Goal: Task Accomplishment & Management: Manage account settings

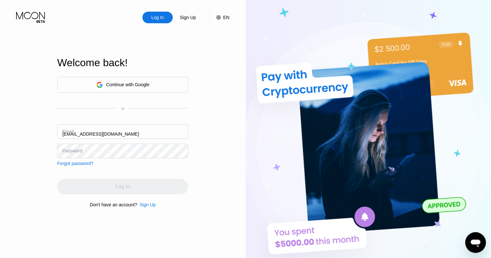
drag, startPoint x: 16, startPoint y: 199, endPoint x: 64, endPoint y: 204, distance: 48.4
click at [16, 199] on div "Log In Sign Up EN Language English Save Welcome back! Continue with Google or E…" at bounding box center [123, 142] width 246 height 284
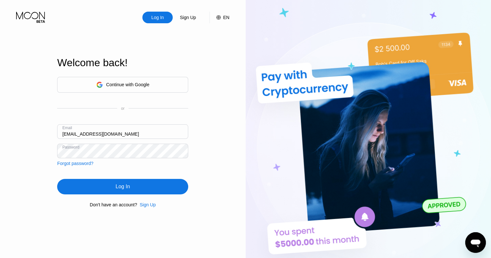
drag, startPoint x: 139, startPoint y: 129, endPoint x: 12, endPoint y: 128, distance: 126.9
click at [12, 128] on div "Log In Sign Up EN Language English Save Welcome back! Continue with Google or E…" at bounding box center [123, 142] width 246 height 284
paste input "richardortiz3641"
type input "[EMAIL_ADDRESS][DOMAIN_NAME]"
click at [17, 151] on div "Log In Sign Up EN Language English Save Welcome back! Continue with Google or E…" at bounding box center [123, 142] width 246 height 284
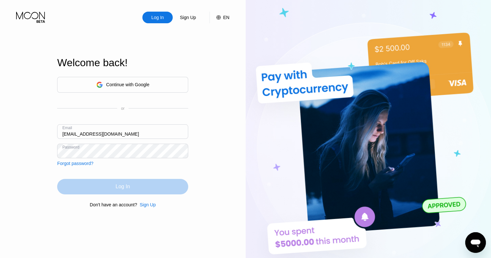
click at [183, 190] on div "Log In" at bounding box center [122, 187] width 131 height 16
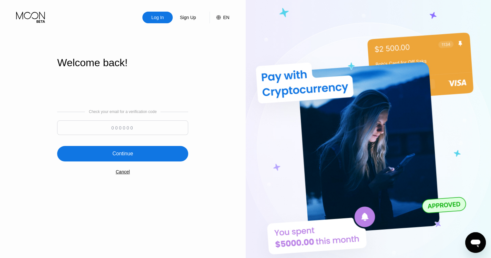
click at [133, 131] on input at bounding box center [122, 127] width 131 height 15
type input "880354"
click at [137, 153] on div "Continue" at bounding box center [122, 154] width 131 height 16
